Goal: Information Seeking & Learning: Understand process/instructions

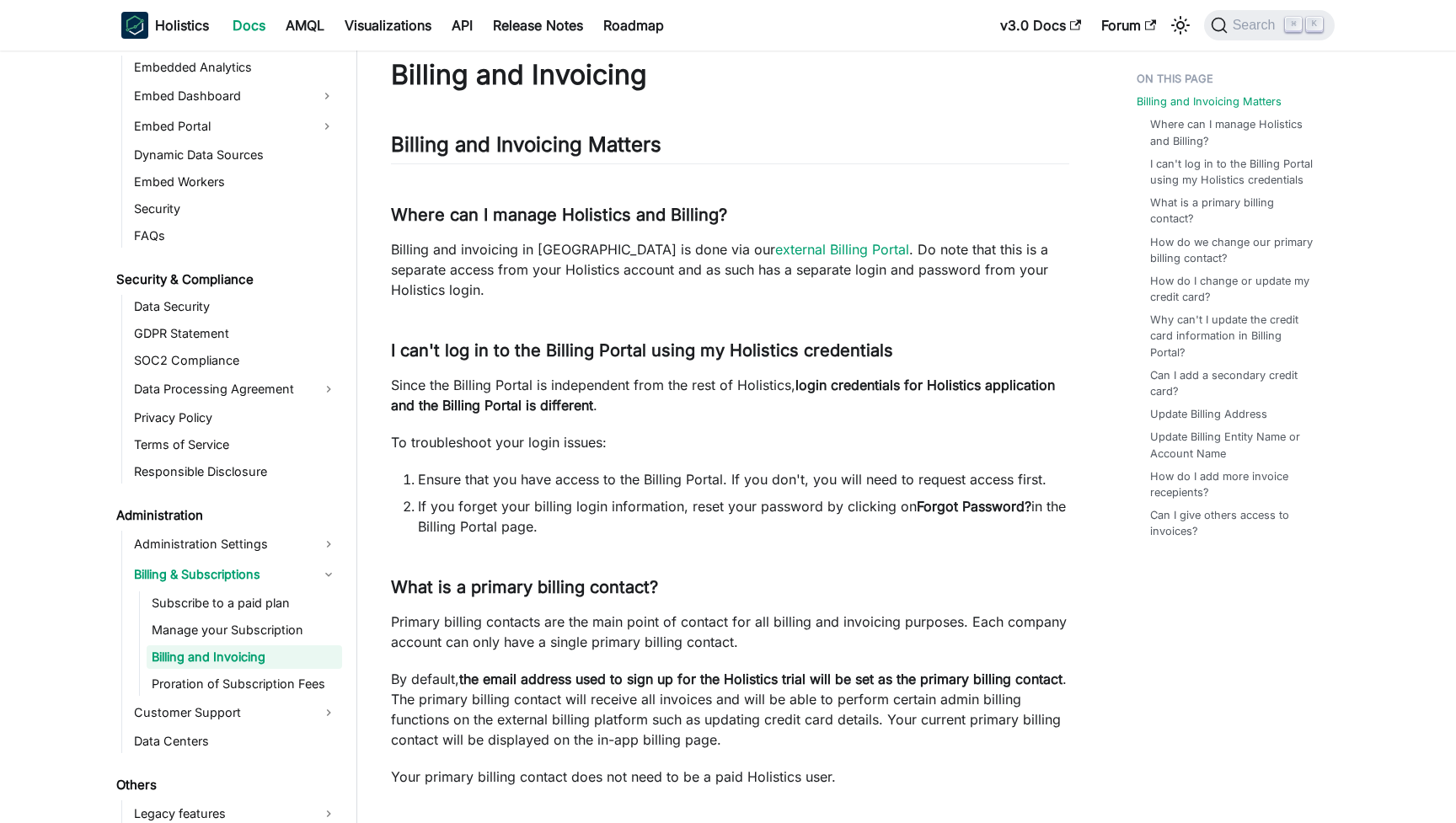
scroll to position [48, 0]
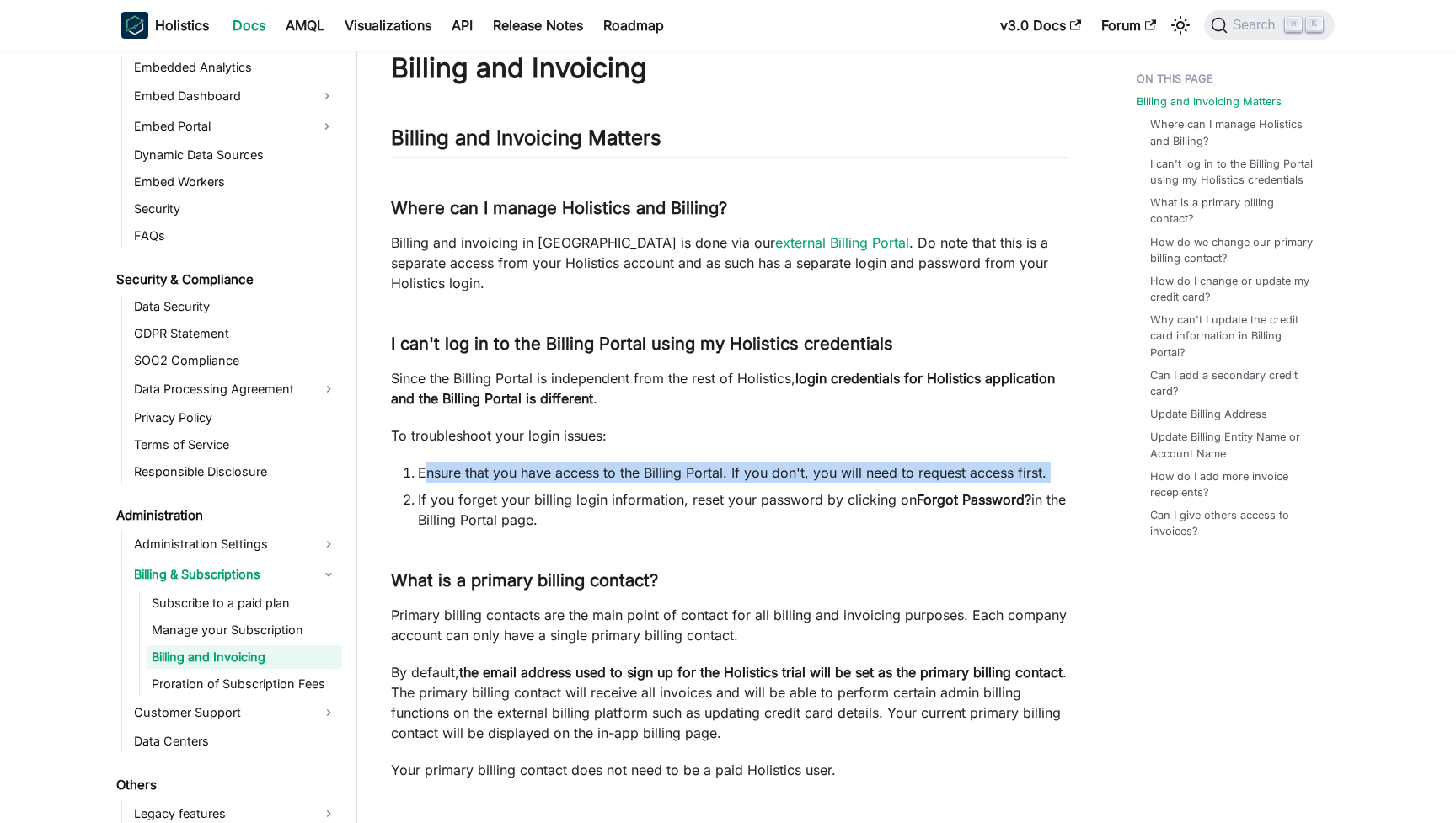
drag, startPoint x: 424, startPoint y: 472, endPoint x: 491, endPoint y: 485, distance: 68.2
click at [491, 485] on ol "Ensure that you have access to the Billing Portal. If you don't, you will need …" at bounding box center [730, 496] width 679 height 67
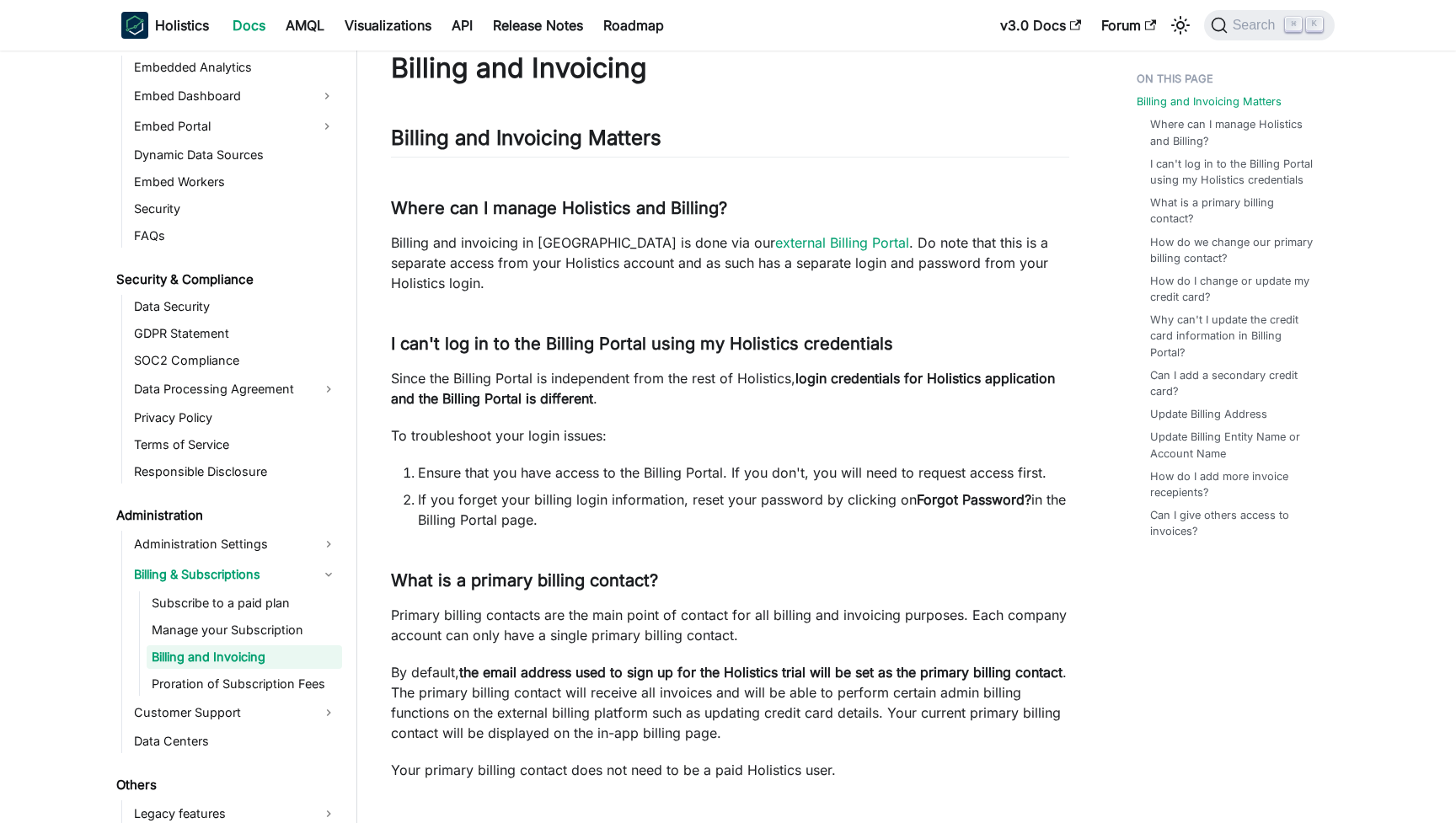
click at [491, 485] on ol "Ensure that you have access to the Billing Portal. If you don't, you will need …" at bounding box center [730, 496] width 679 height 67
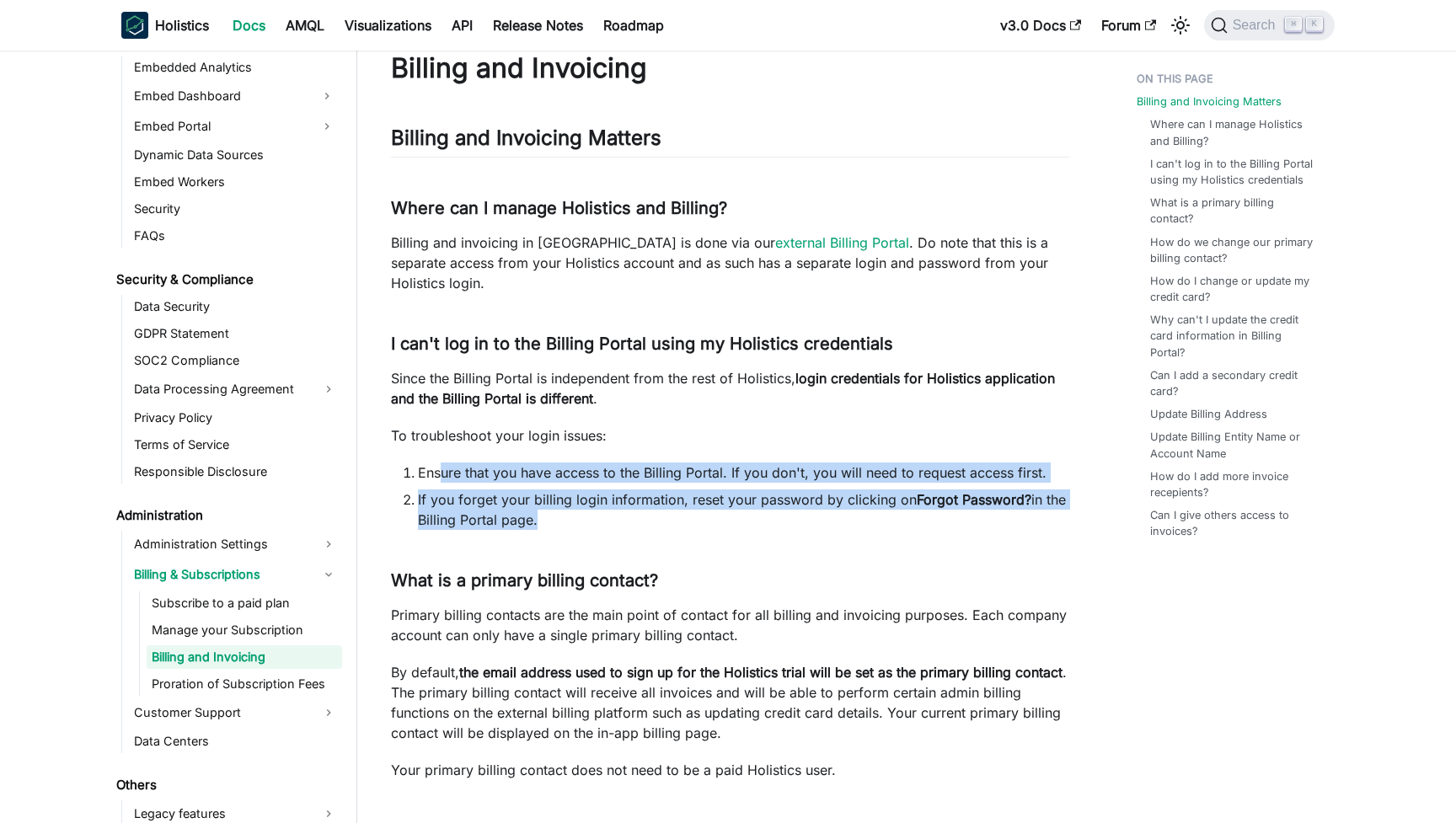
drag, startPoint x: 558, startPoint y: 525, endPoint x: 439, endPoint y: 472, distance: 130.3
click at [439, 472] on ol "Ensure that you have access to the Billing Portal. If you don't, you will need …" at bounding box center [730, 496] width 679 height 67
click at [439, 472] on li "Ensure that you have access to the Billing Portal. If you don't, you will need …" at bounding box center [744, 472] width 651 height 20
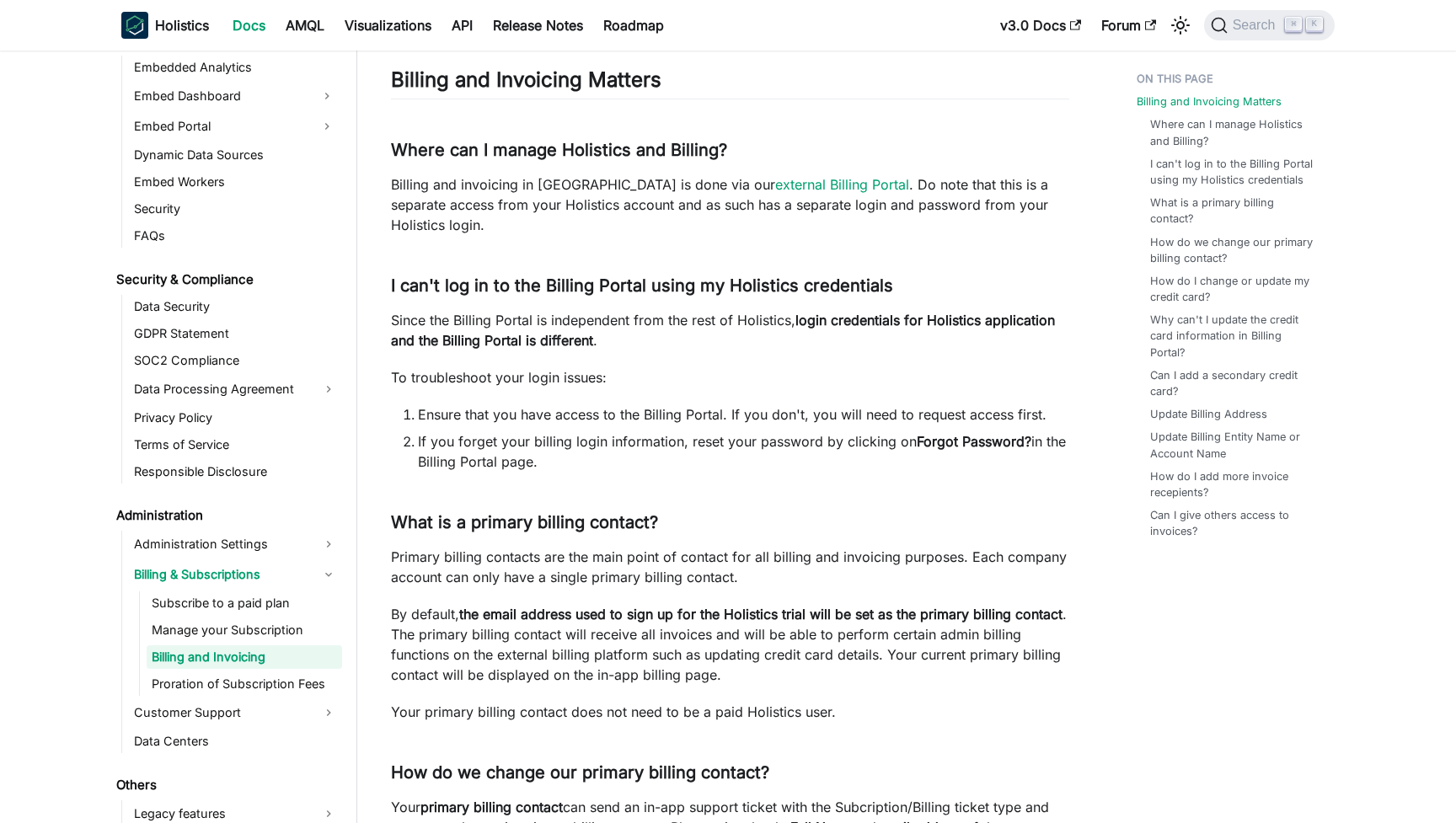
scroll to position [120, 0]
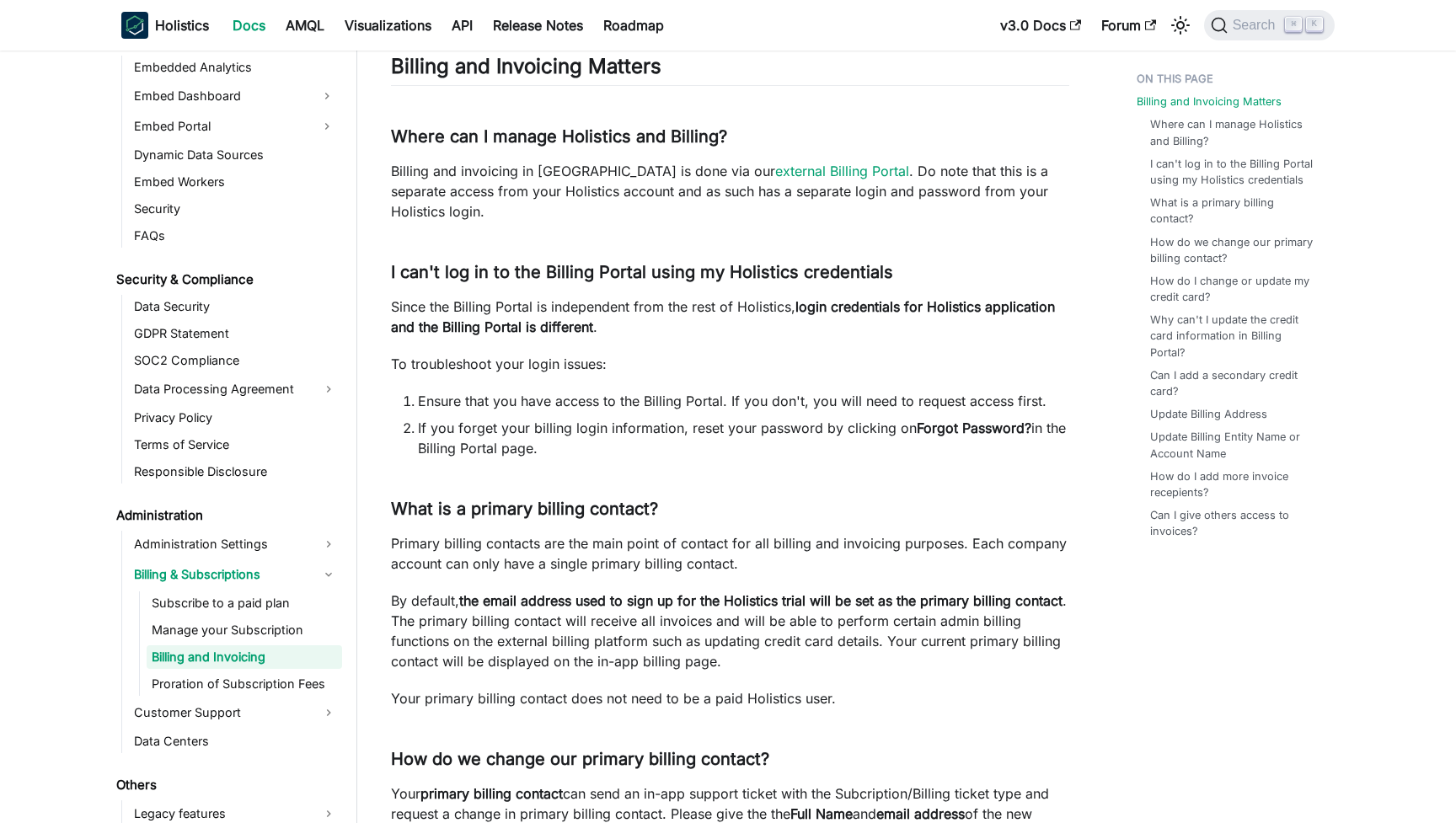
drag, startPoint x: 916, startPoint y: 428, endPoint x: 1021, endPoint y: 421, distance: 105.2
click at [1018, 421] on strong "Forgot Password?" at bounding box center [974, 428] width 114 height 17
click at [1024, 421] on strong "Forgot Password?" at bounding box center [974, 428] width 114 height 17
drag, startPoint x: 915, startPoint y: 423, endPoint x: 721, endPoint y: 442, distance: 194.9
click at [721, 442] on li "If you forget your billing login information, reset your password by clicking o…" at bounding box center [744, 439] width 651 height 41
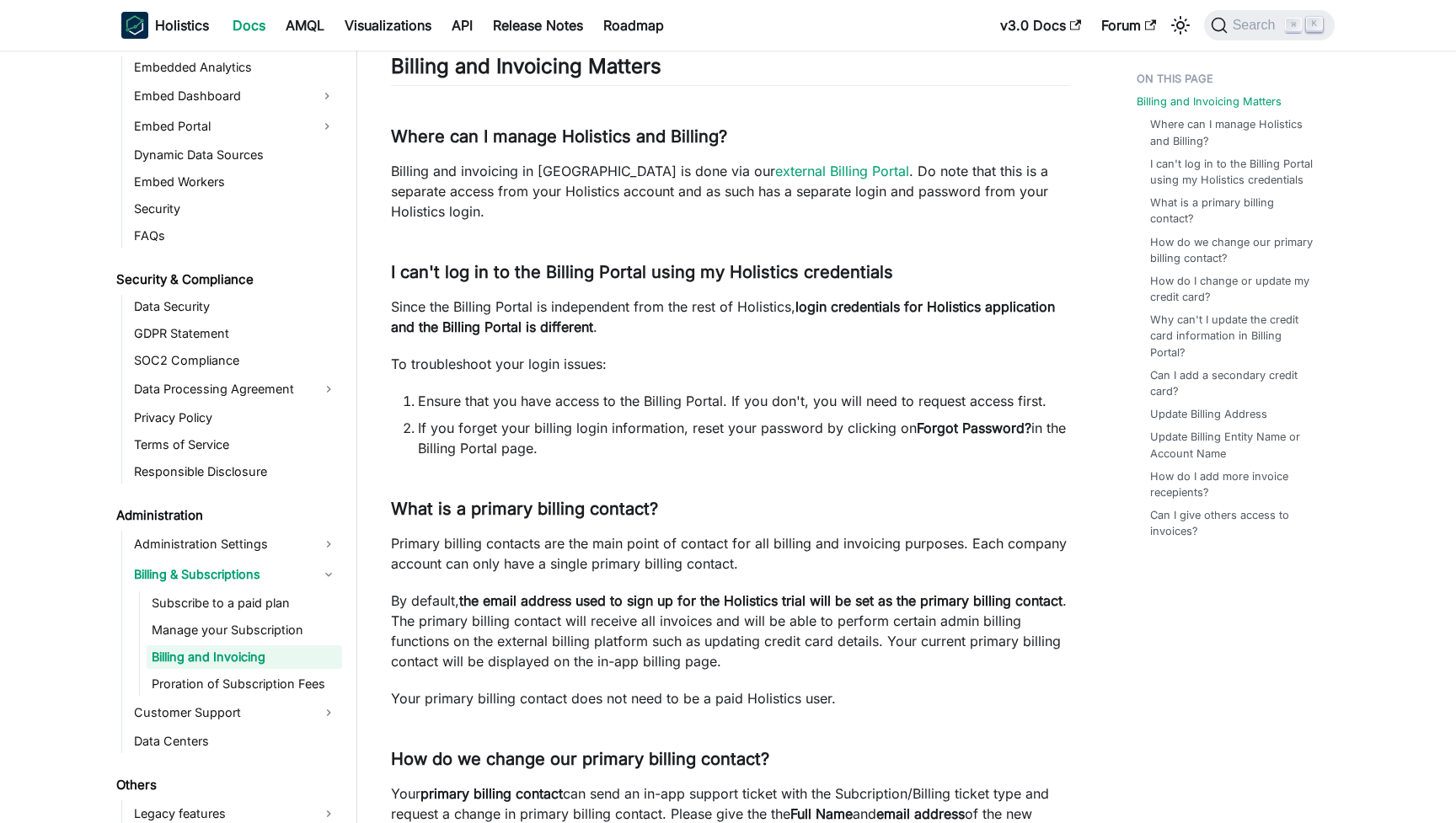
copy li "Forgot Password? in the Billing Portal page."
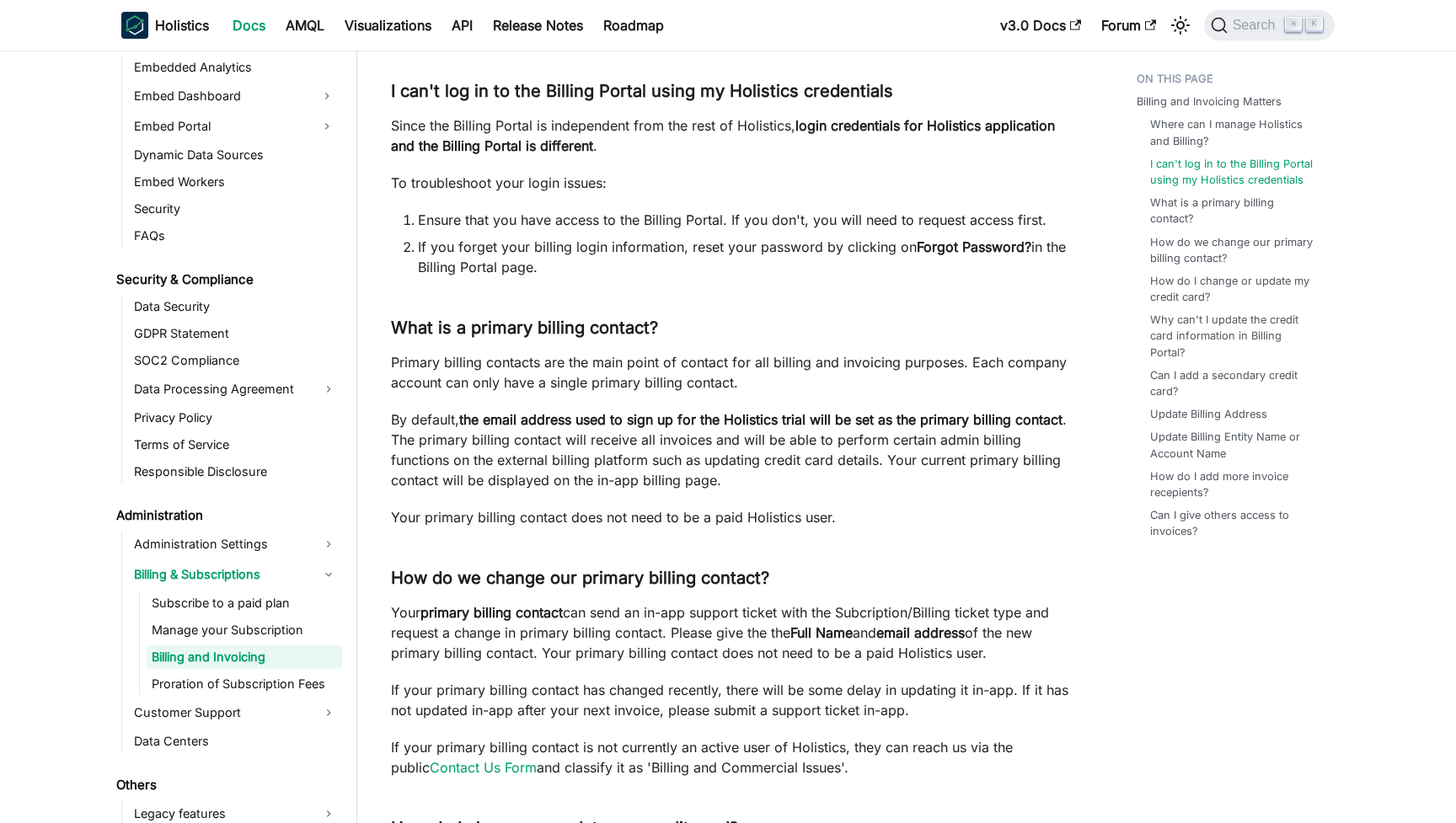
scroll to position [301, 0]
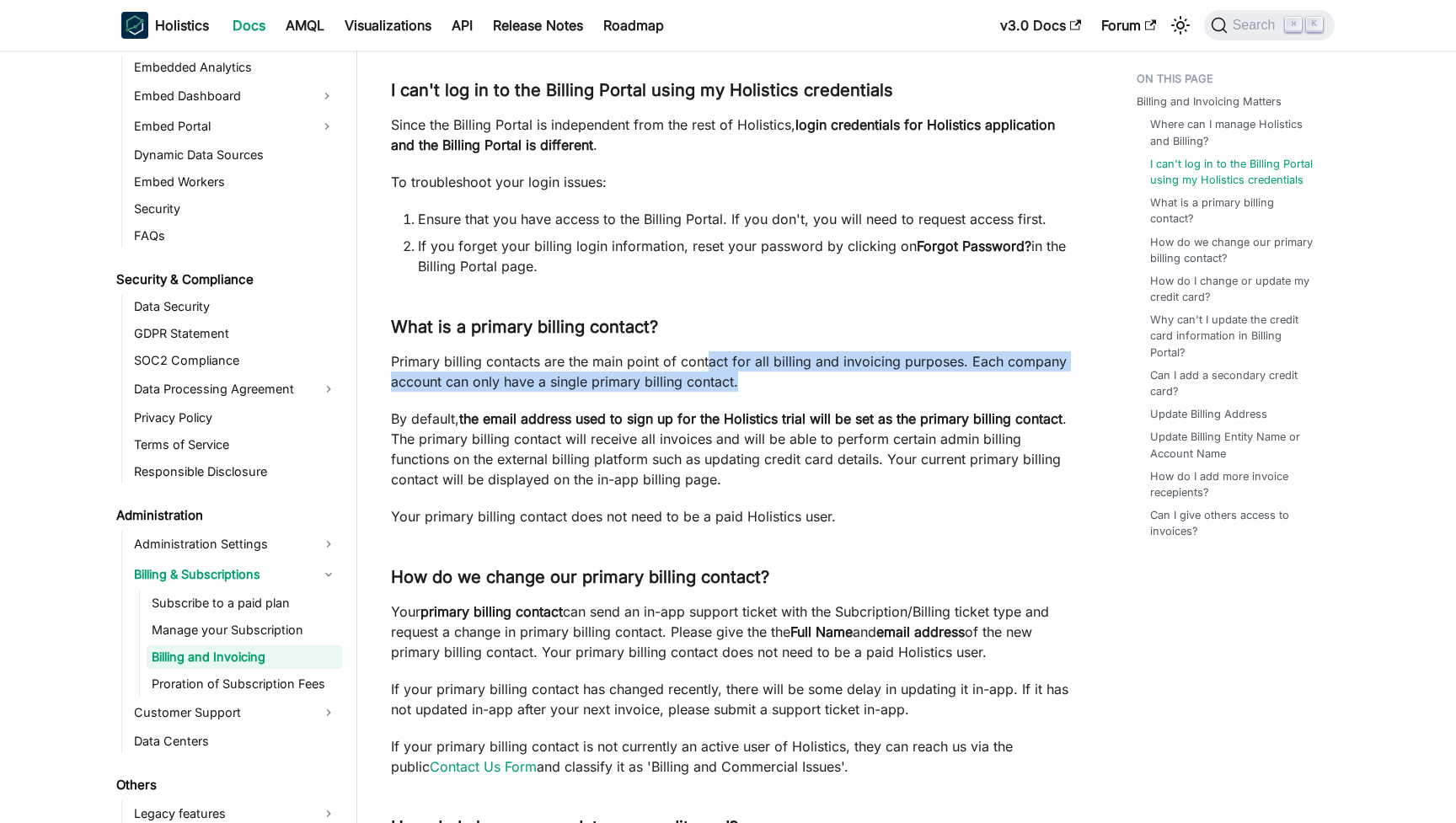
drag, startPoint x: 744, startPoint y: 375, endPoint x: 701, endPoint y: 361, distance: 45.2
click at [706, 353] on p "Primary billing contacts are the main point of contact for all billing and invo…" at bounding box center [730, 372] width 679 height 41
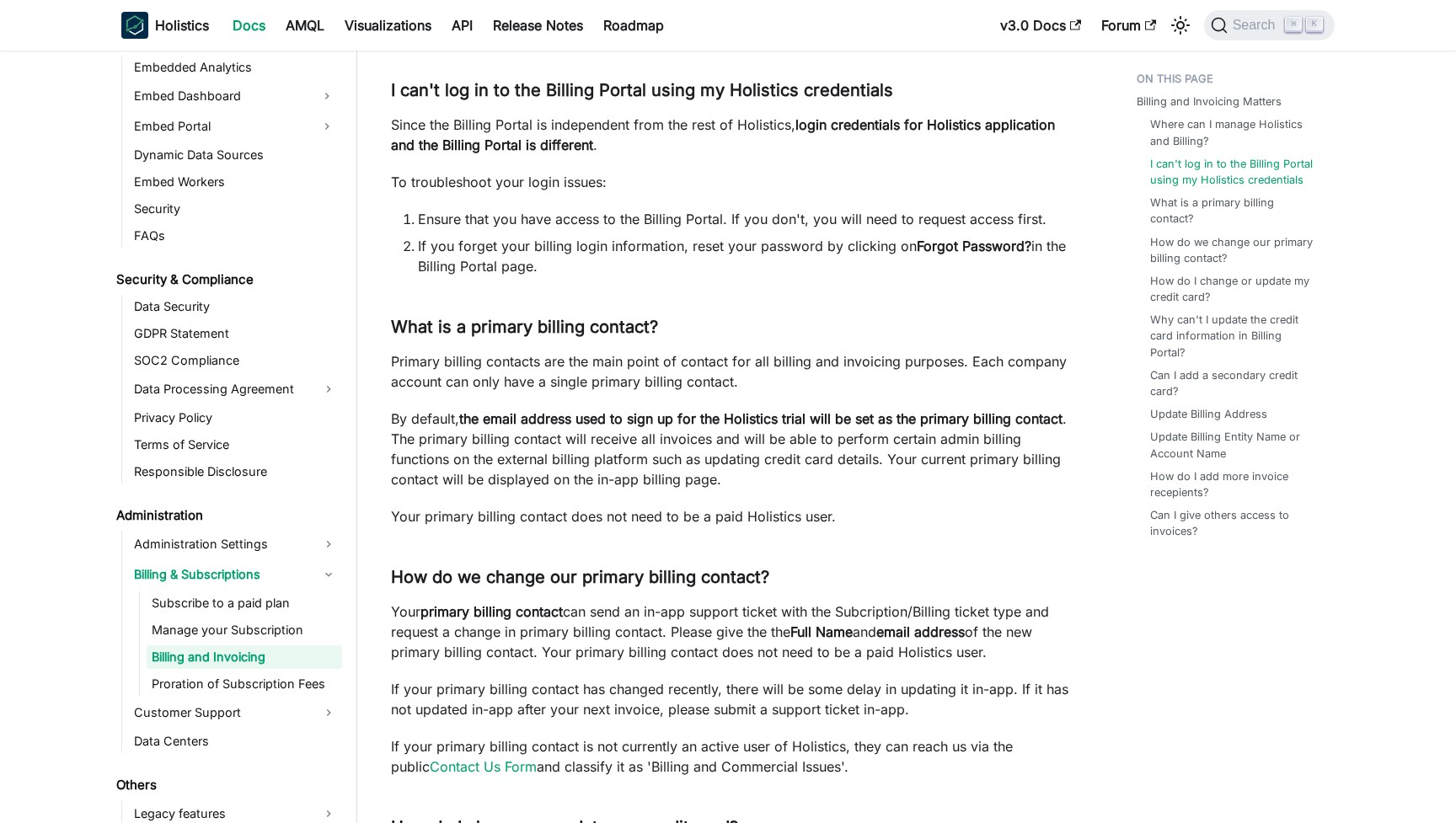
click at [699, 363] on p "Primary billing contacts are the main point of contact for all billing and invo…" at bounding box center [730, 372] width 679 height 41
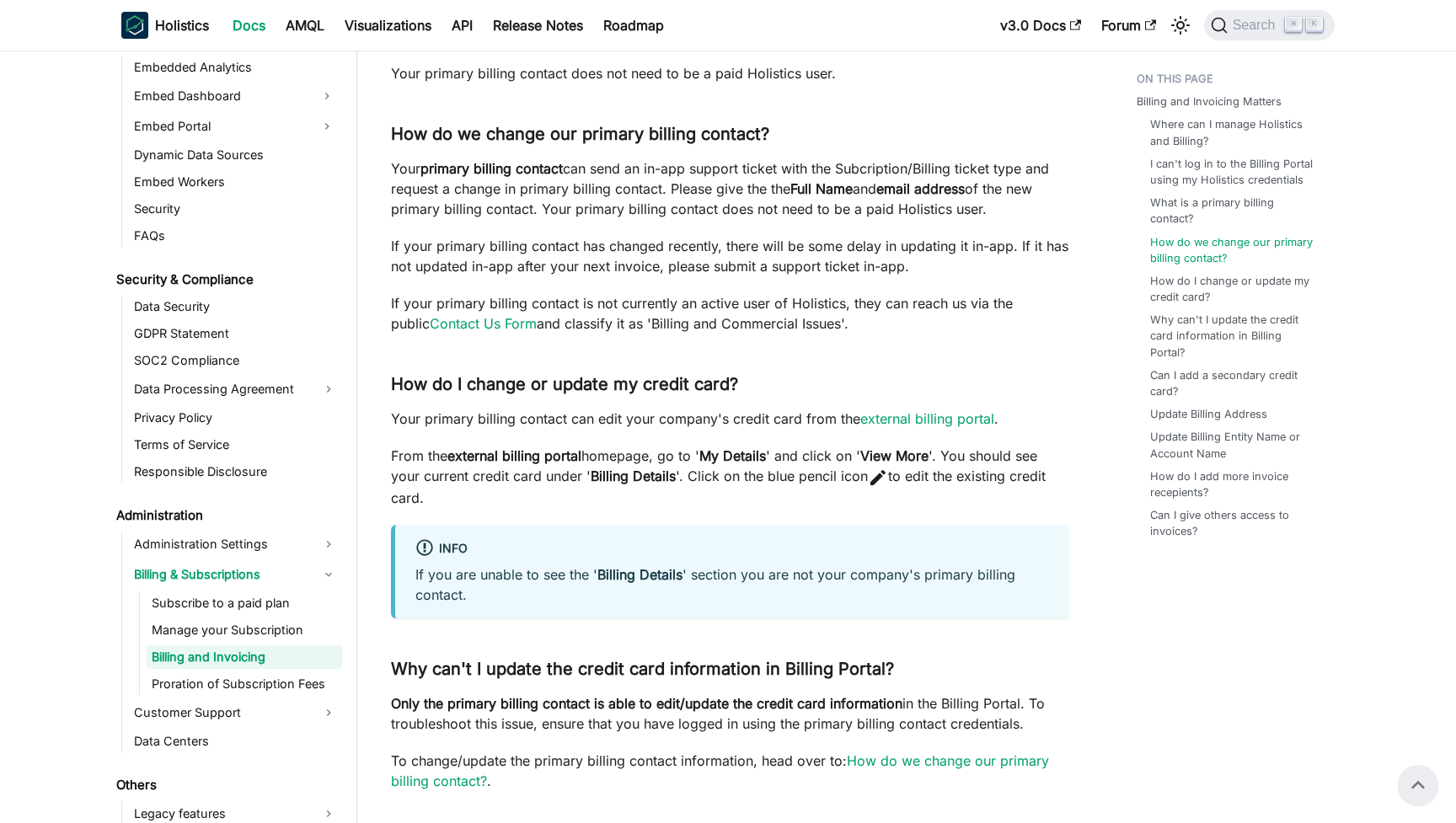
scroll to position [738, 0]
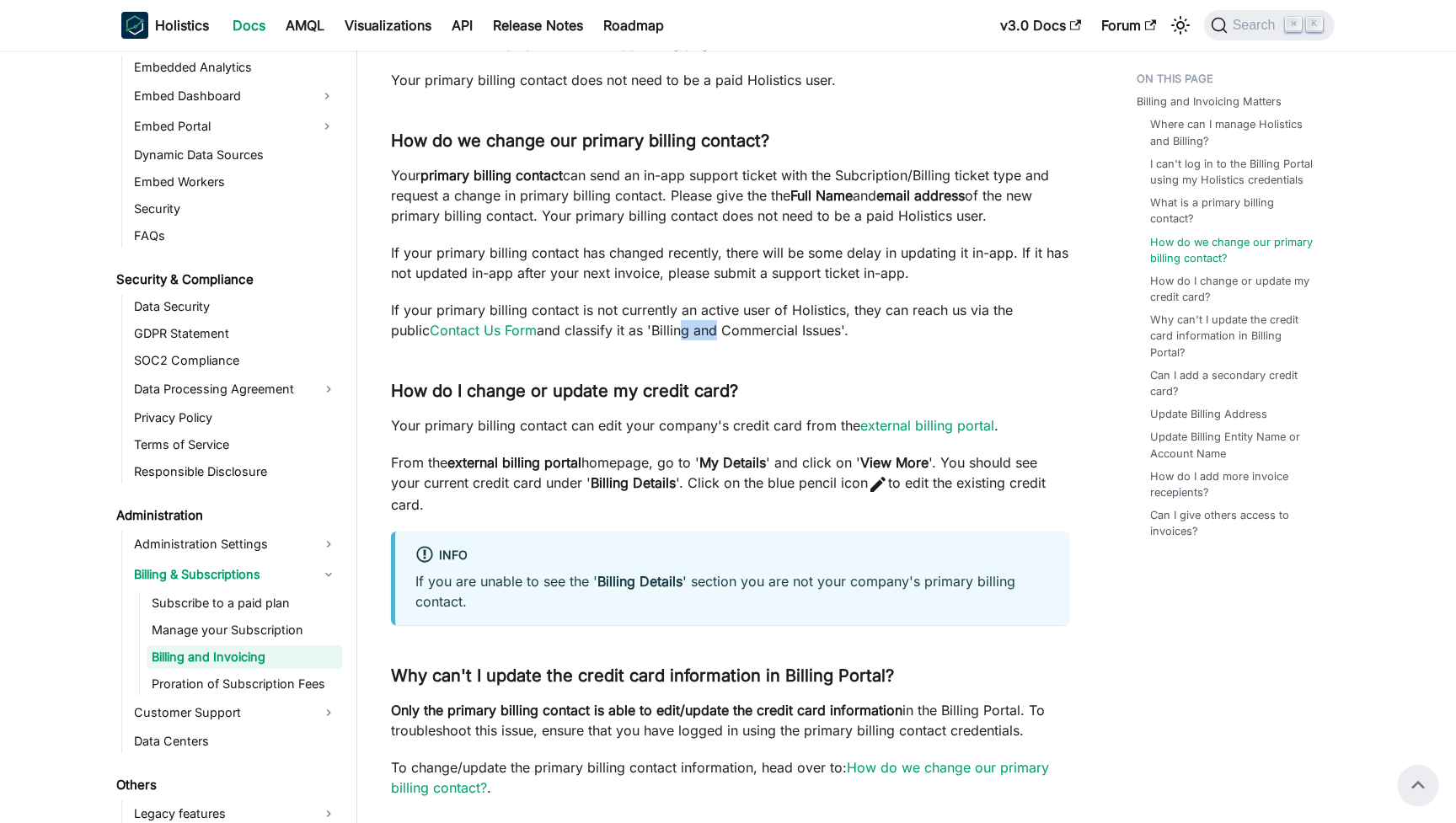
drag, startPoint x: 641, startPoint y: 320, endPoint x: 673, endPoint y: 335, distance: 35.3
click at [673, 335] on p "If your primary billing contact is not currently an active user of Holistics, t…" at bounding box center [730, 321] width 679 height 41
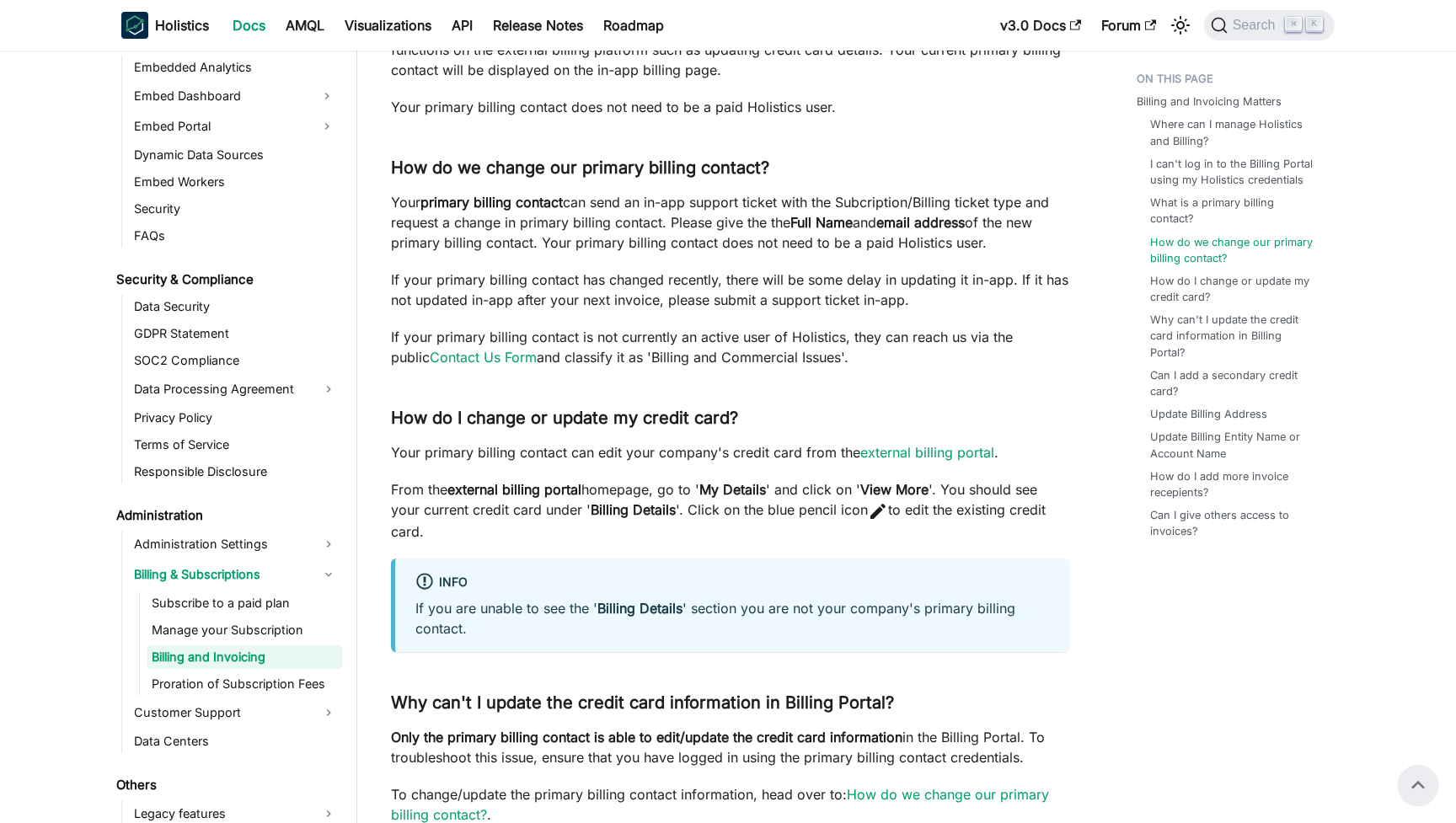
scroll to position [675, 0]
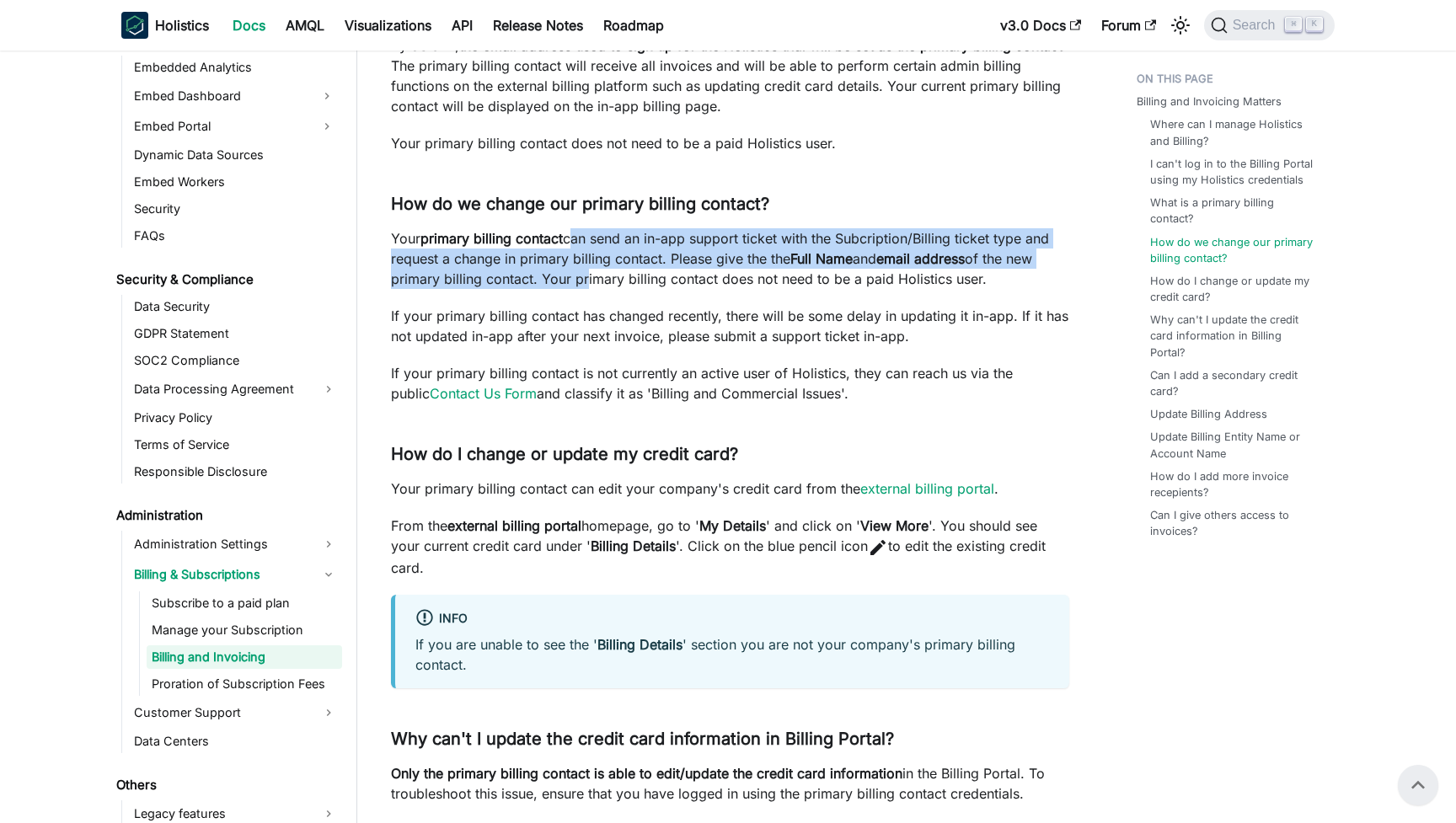
drag, startPoint x: 580, startPoint y: 240, endPoint x: 581, endPoint y: 279, distance: 39.0
click at [581, 279] on p "Your primary billing contact can send an in-app support ticket with the Subcrip…" at bounding box center [730, 259] width 679 height 60
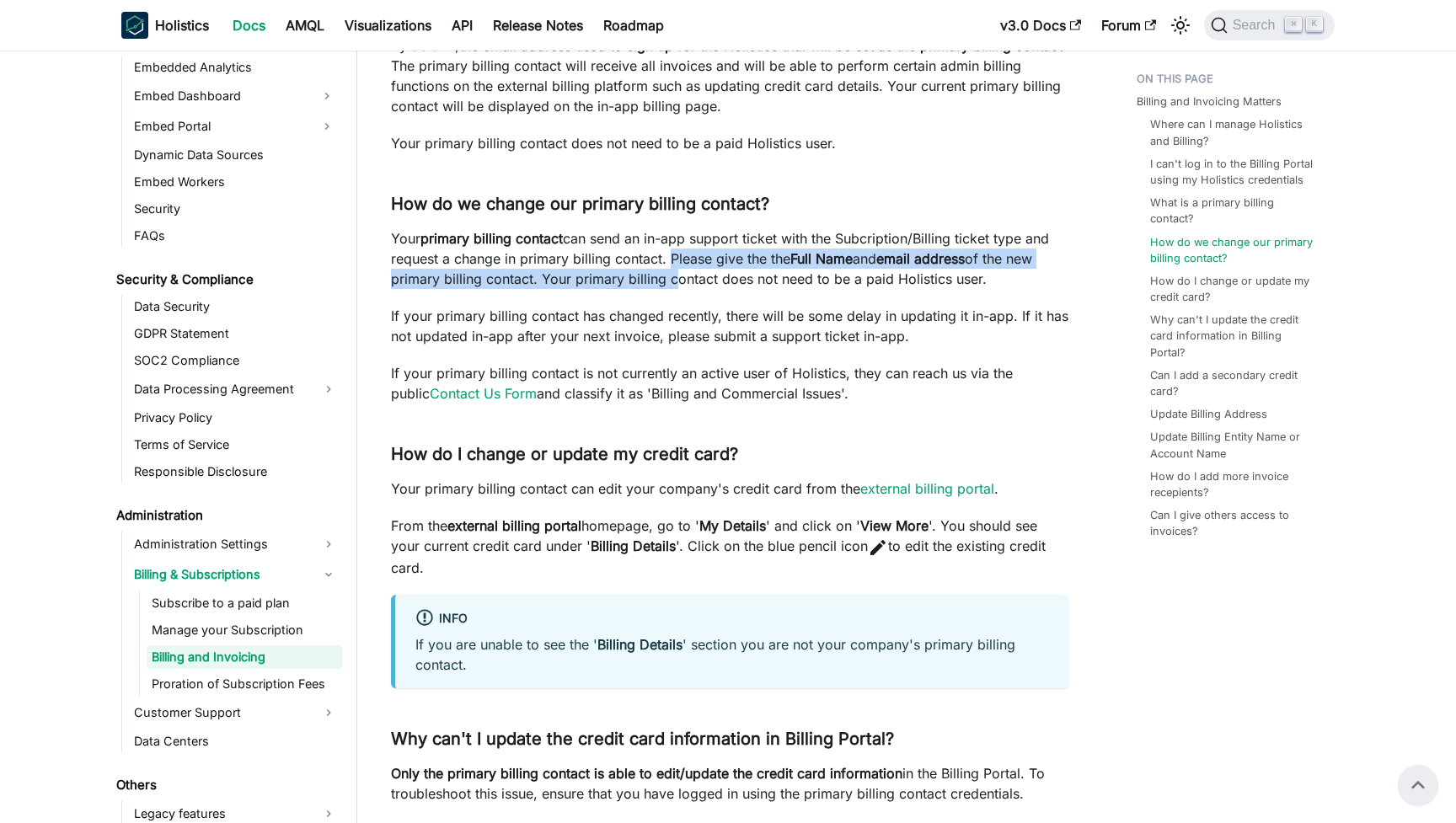
drag, startPoint x: 667, startPoint y: 259, endPoint x: 667, endPoint y: 280, distance: 21.0
click at [667, 280] on p "Your primary billing contact can send an in-app support ticket with the Subcrip…" at bounding box center [730, 259] width 679 height 60
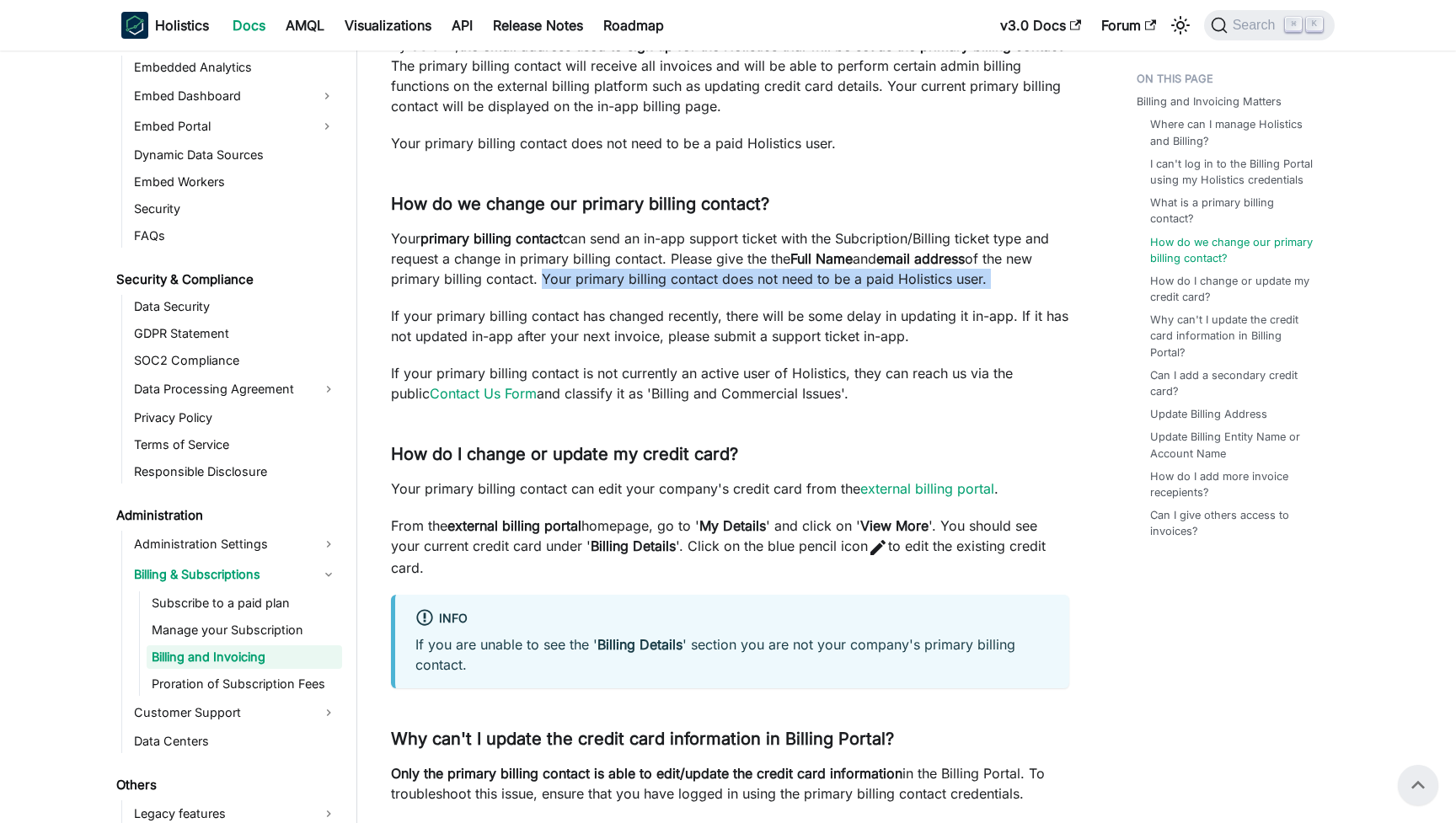
drag, startPoint x: 538, startPoint y: 276, endPoint x: 611, endPoint y: 300, distance: 76.8
click at [611, 296] on div "Billing and Invoicing Billing and Invoicing Matters ​ Where can I manage Holist…" at bounding box center [730, 709] width 679 height 2570
click at [611, 307] on p "If your primary billing contact has changed recently, there will be some delay …" at bounding box center [730, 326] width 679 height 41
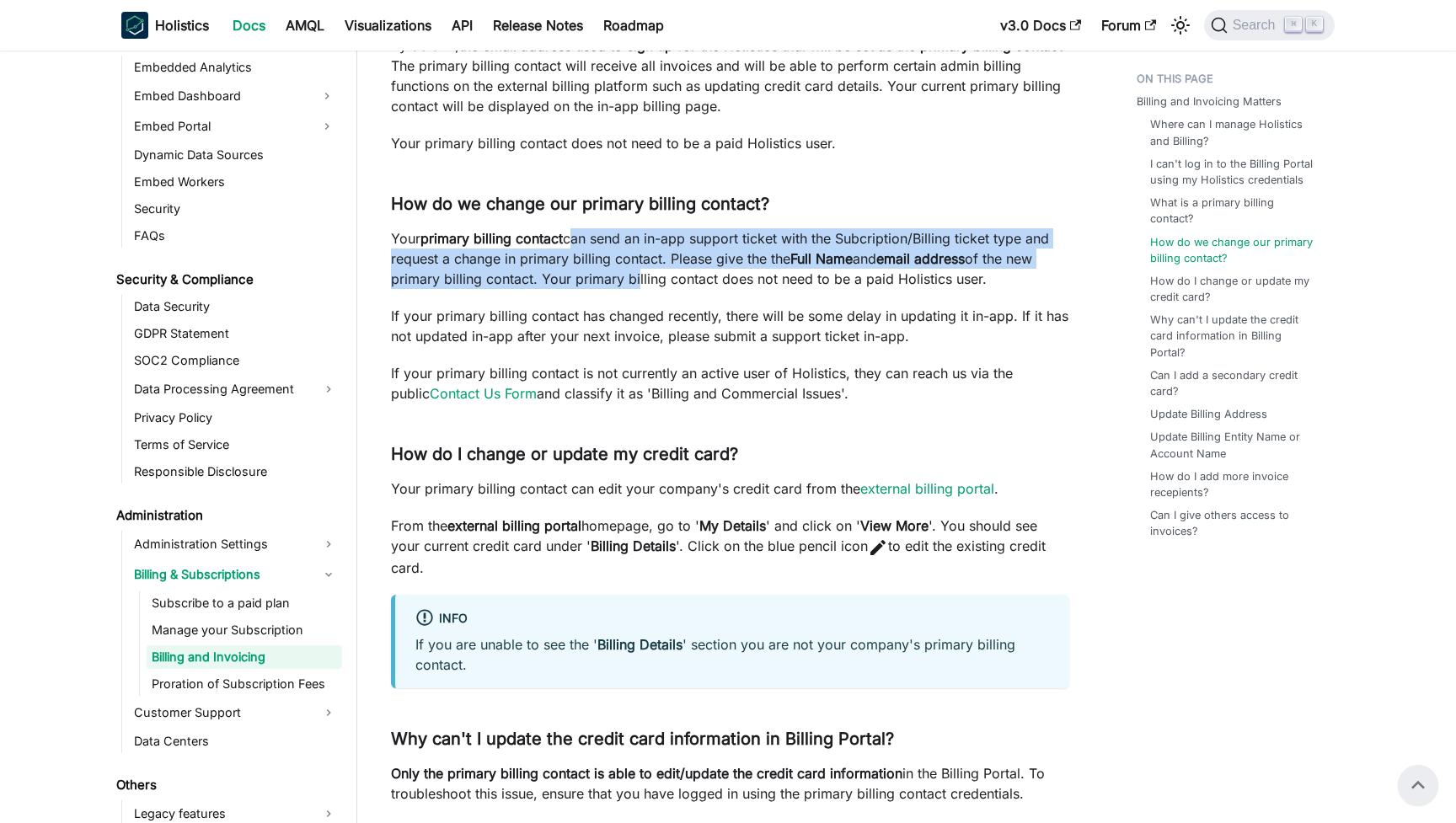
drag, startPoint x: 578, startPoint y: 237, endPoint x: 638, endPoint y: 280, distance: 73.8
click at [638, 280] on p "Your primary billing contact can send an in-app support ticket with the Subcrip…" at bounding box center [730, 259] width 679 height 60
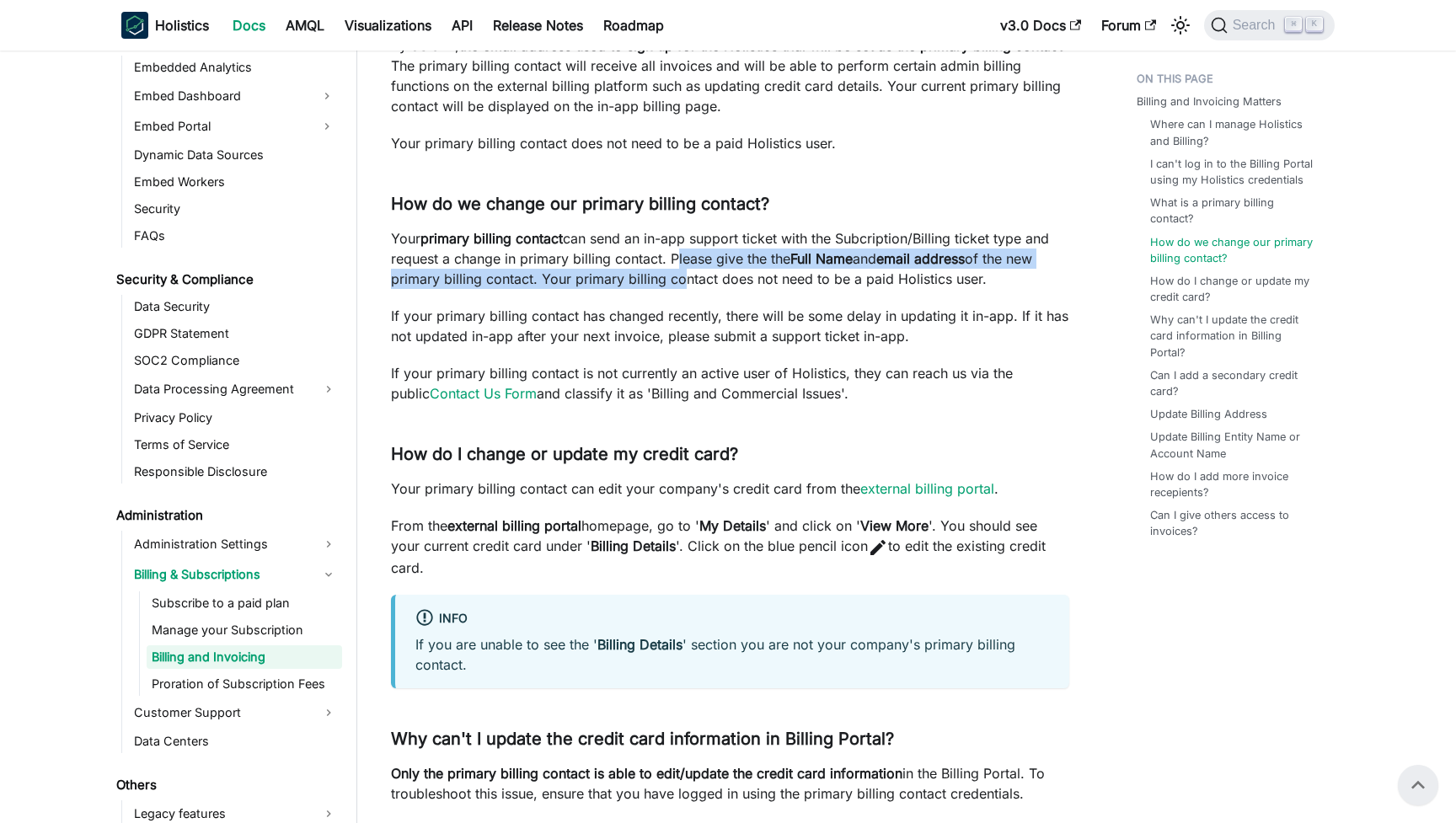
drag, startPoint x: 673, startPoint y: 254, endPoint x: 674, endPoint y: 273, distance: 19.0
click at [674, 273] on p "Your primary billing contact can send an in-app support ticket with the Subcrip…" at bounding box center [730, 259] width 679 height 60
